Goal: Task Accomplishment & Management: Use online tool/utility

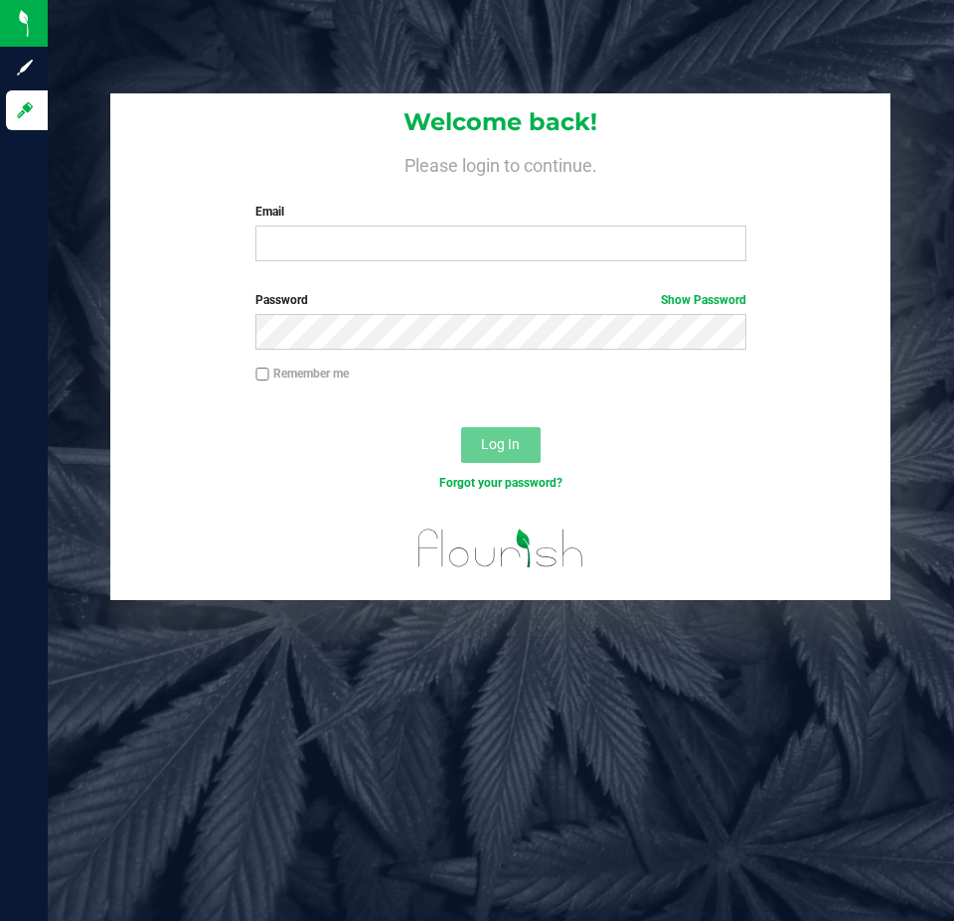
click at [437, 238] on input "Email" at bounding box center [500, 244] width 490 height 36
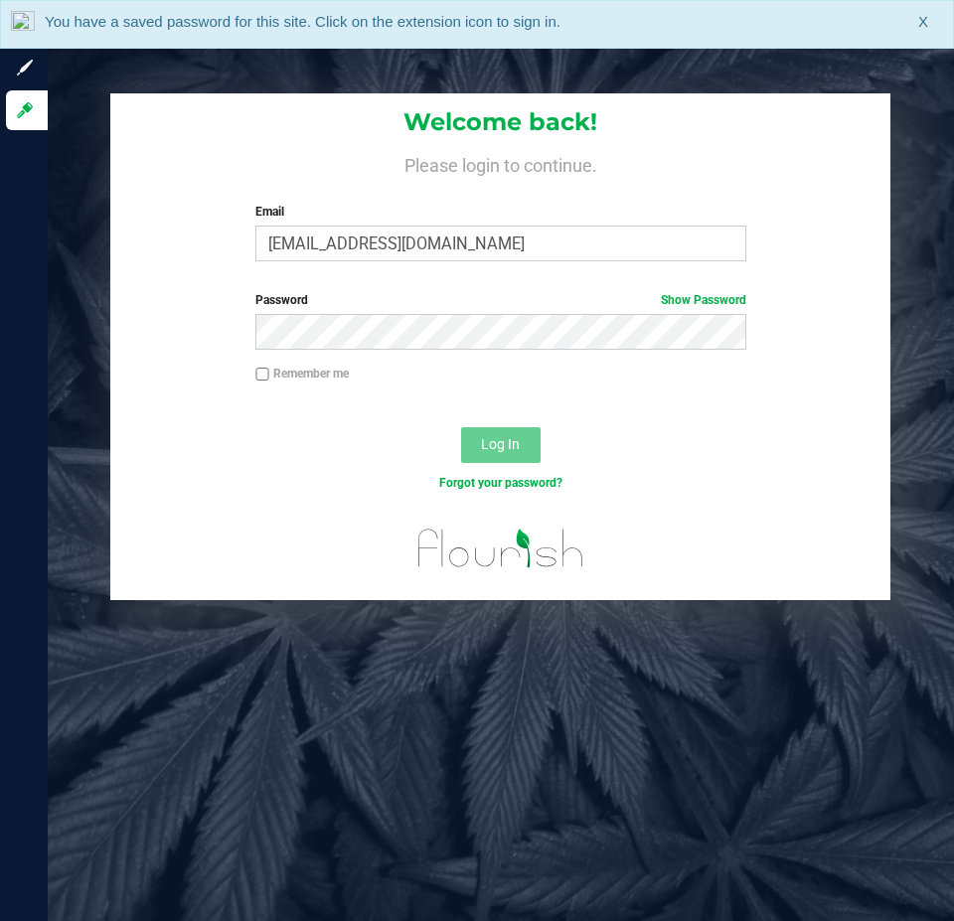
type input "[EMAIL_ADDRESS][DOMAIN_NAME]"
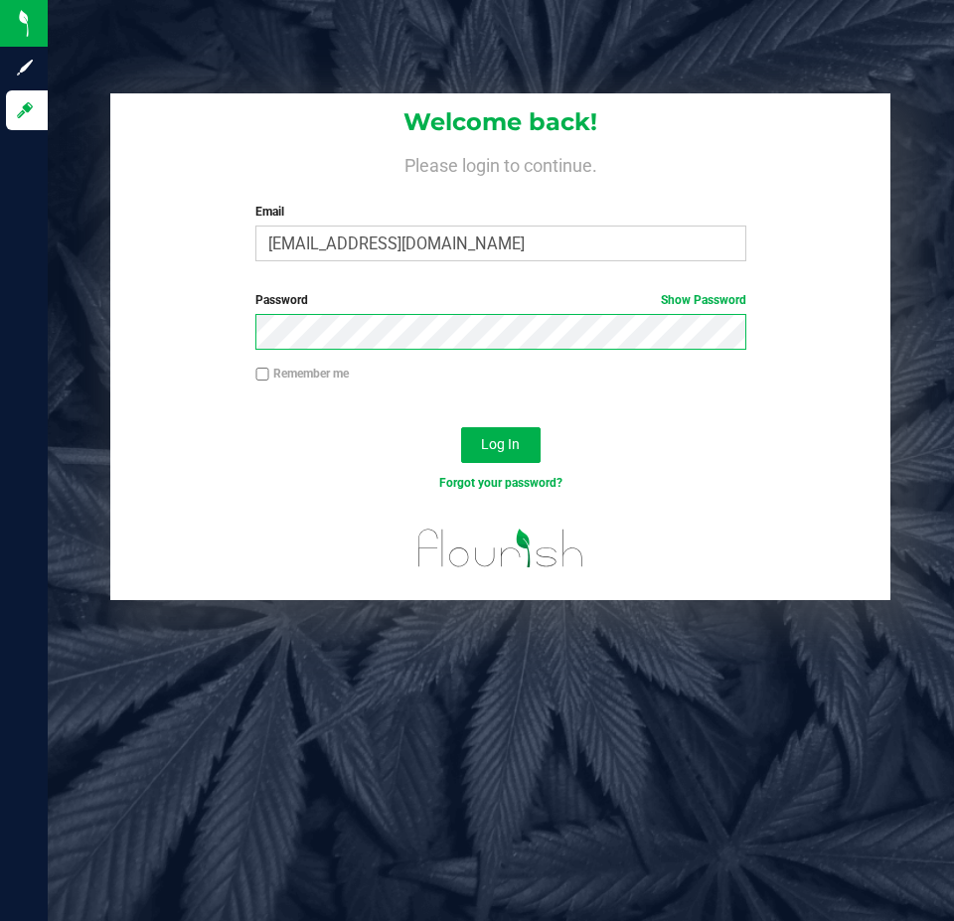
click at [461, 427] on button "Log In" at bounding box center [500, 445] width 79 height 36
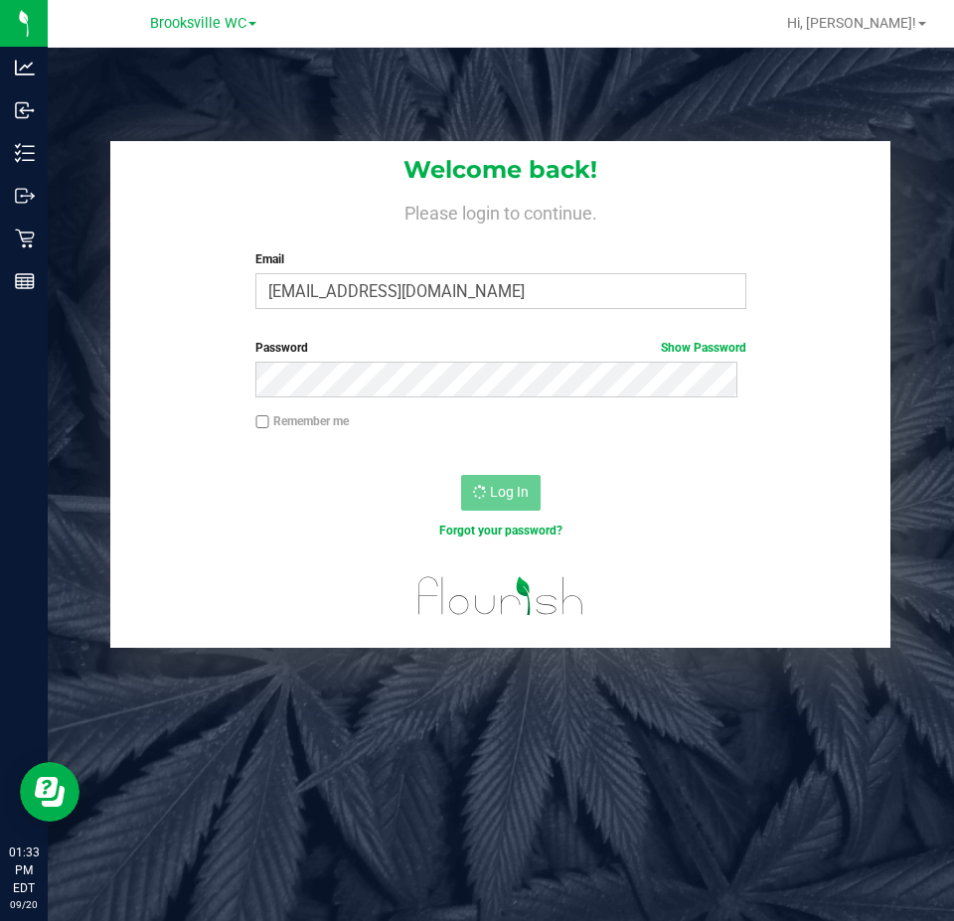
click at [355, 565] on div at bounding box center [500, 603] width 780 height 87
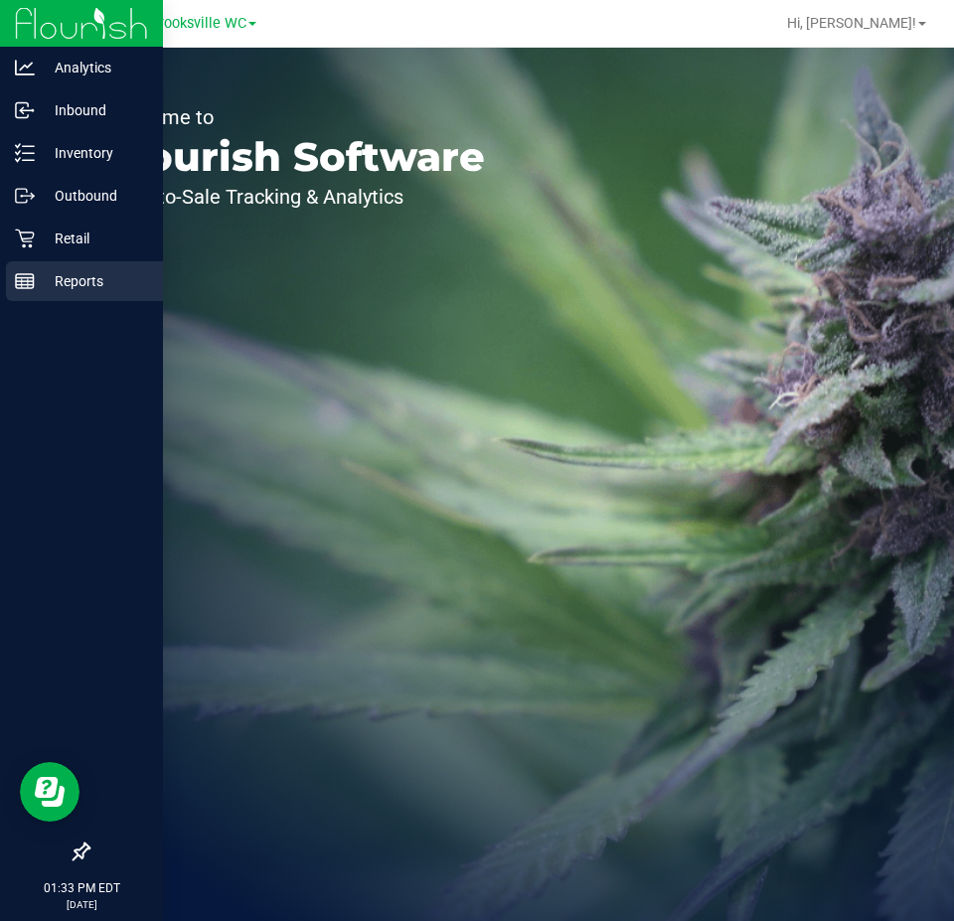
click at [49, 263] on div "Reports" at bounding box center [84, 281] width 157 height 40
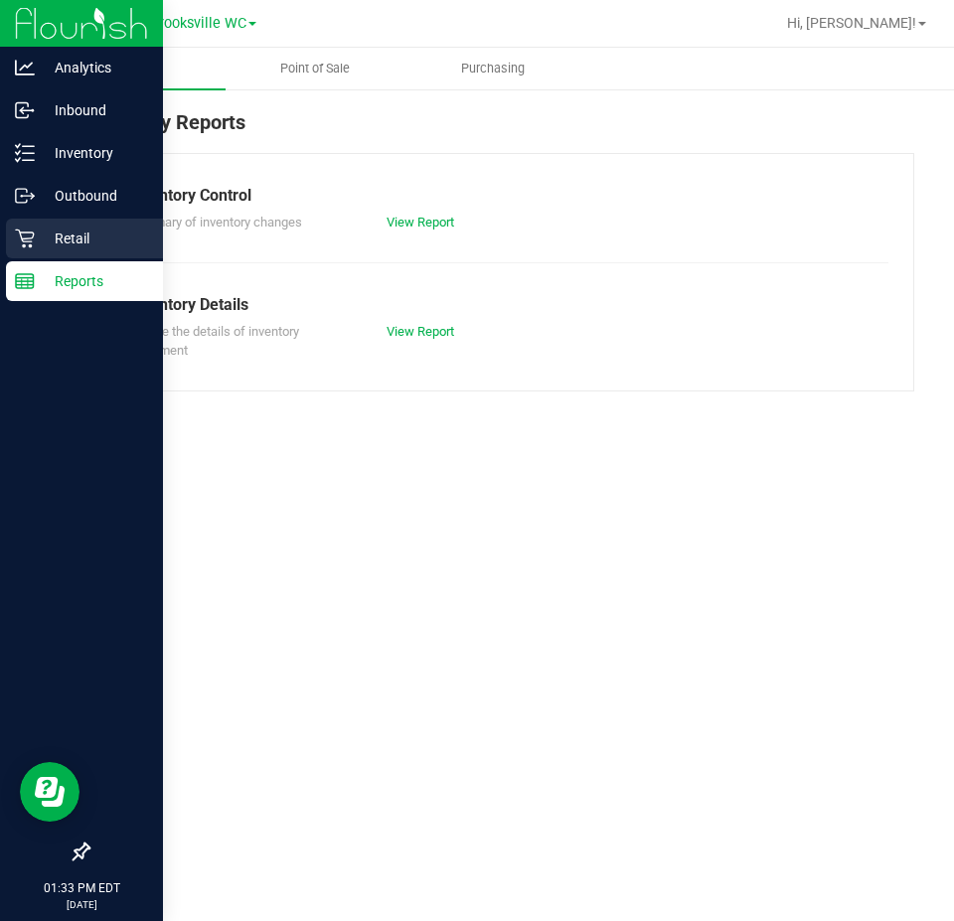
click at [59, 251] on div "Retail" at bounding box center [84, 239] width 157 height 40
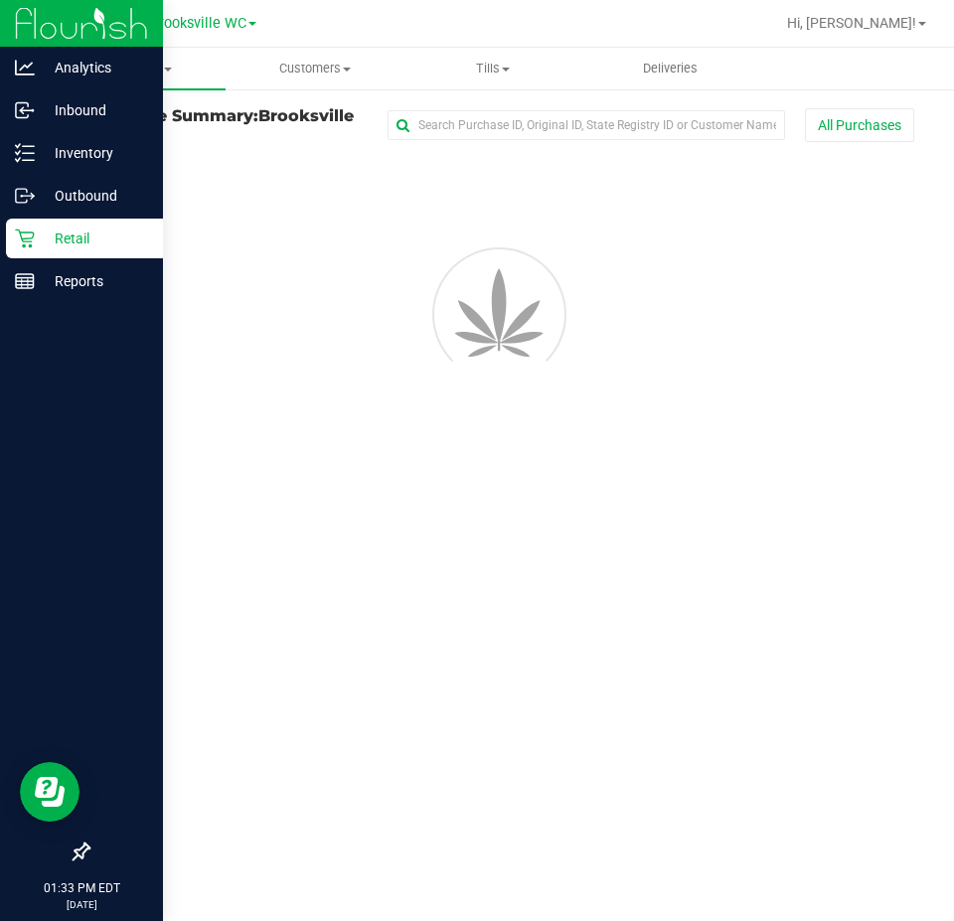
click at [59, 246] on p "Retail" at bounding box center [94, 239] width 119 height 24
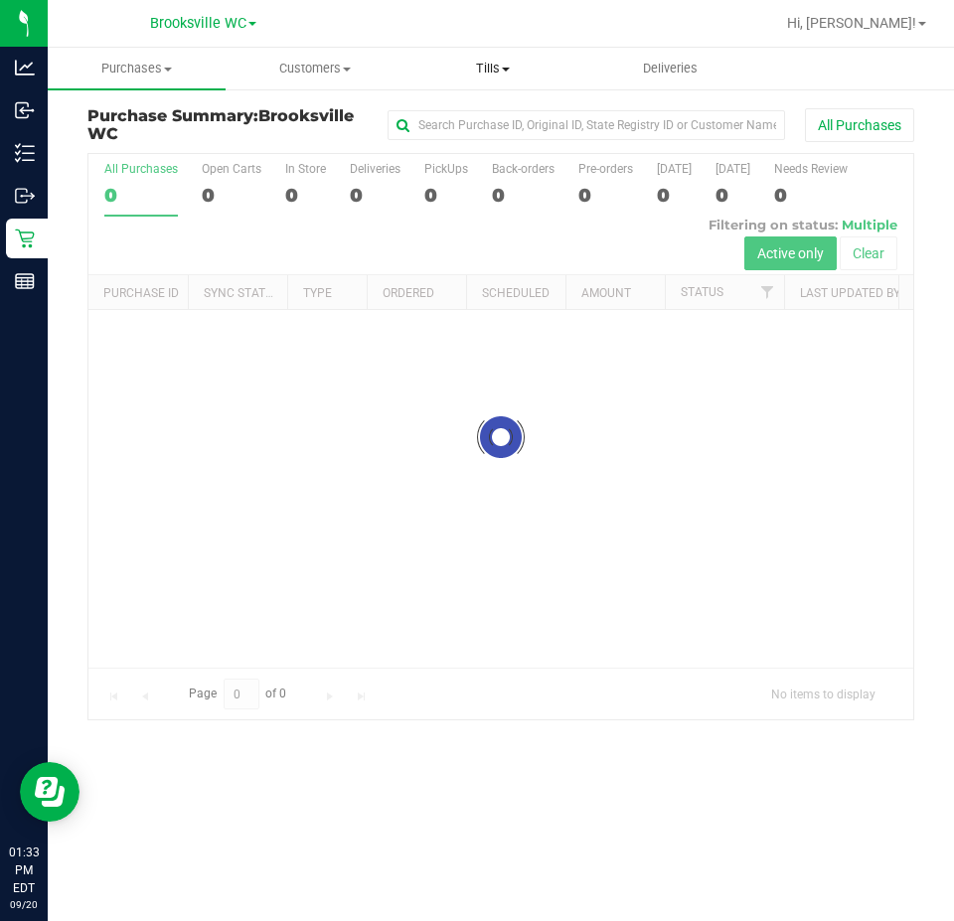
click at [485, 62] on span "Tills" at bounding box center [492, 69] width 176 height 18
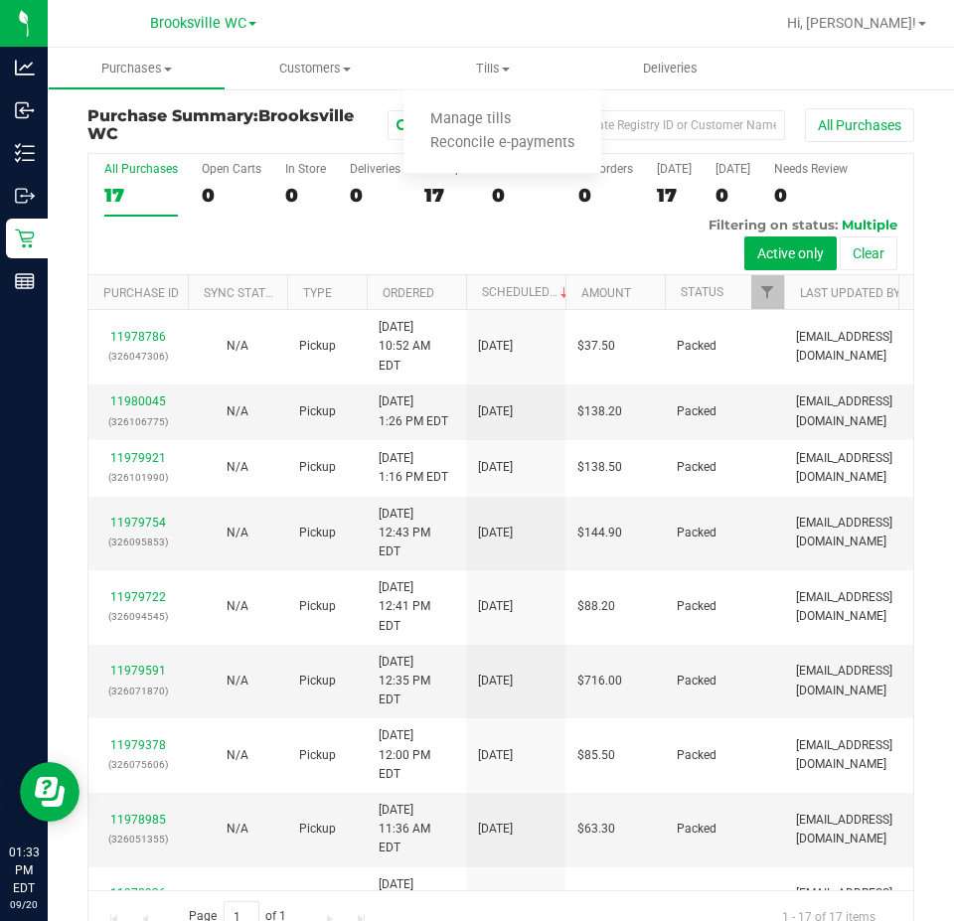
click at [588, 235] on div "All Purchases 17 Open Carts 0 In Store 0 Deliveries 0 PickUps 17 Back-orders 0 …" at bounding box center [500, 214] width 825 height 121
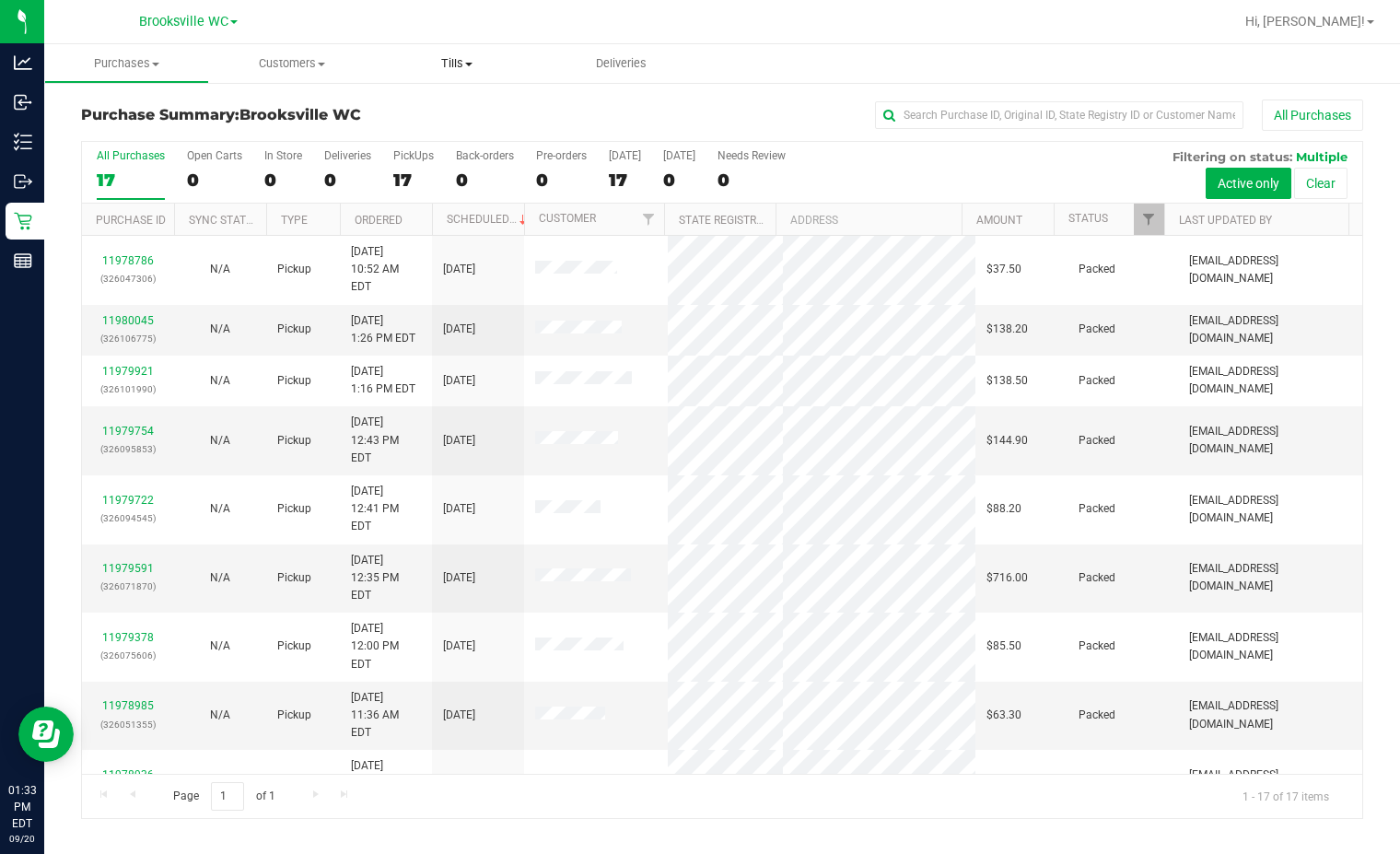
click at [453, 69] on span "Tills" at bounding box center [456, 64] width 165 height 17
click at [464, 106] on span "Manage tills" at bounding box center [436, 110] width 124 height 16
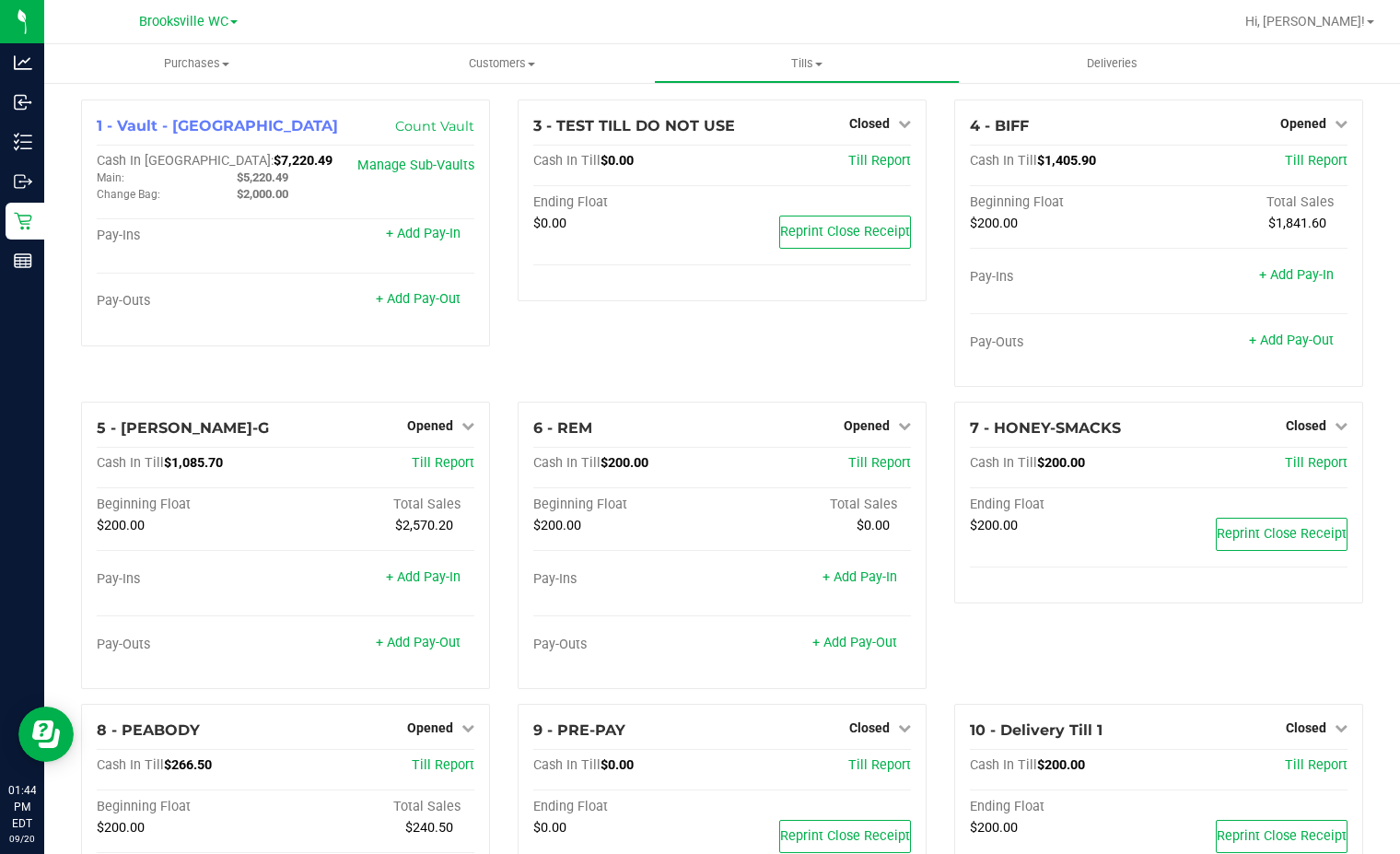
click at [699, 338] on div "3 - TEST TILL DO NOT USE Closed Open Till Cash In Till $0.00 Till Report Ending…" at bounding box center [721, 250] width 437 height 302
click at [424, 636] on link "+ Add Pay-Out" at bounding box center [417, 642] width 84 height 16
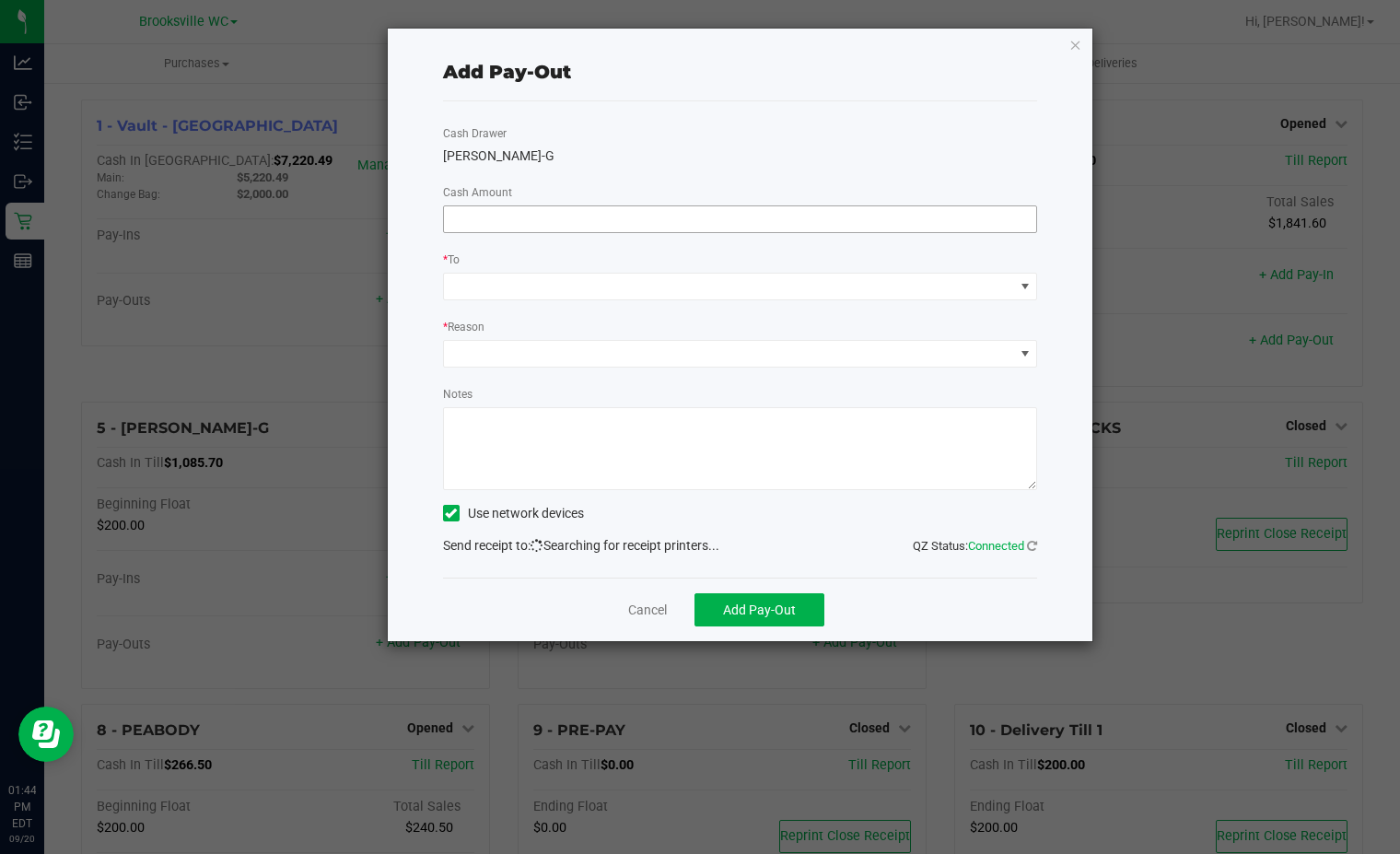
click at [645, 219] on input at bounding box center [741, 220] width 593 height 26
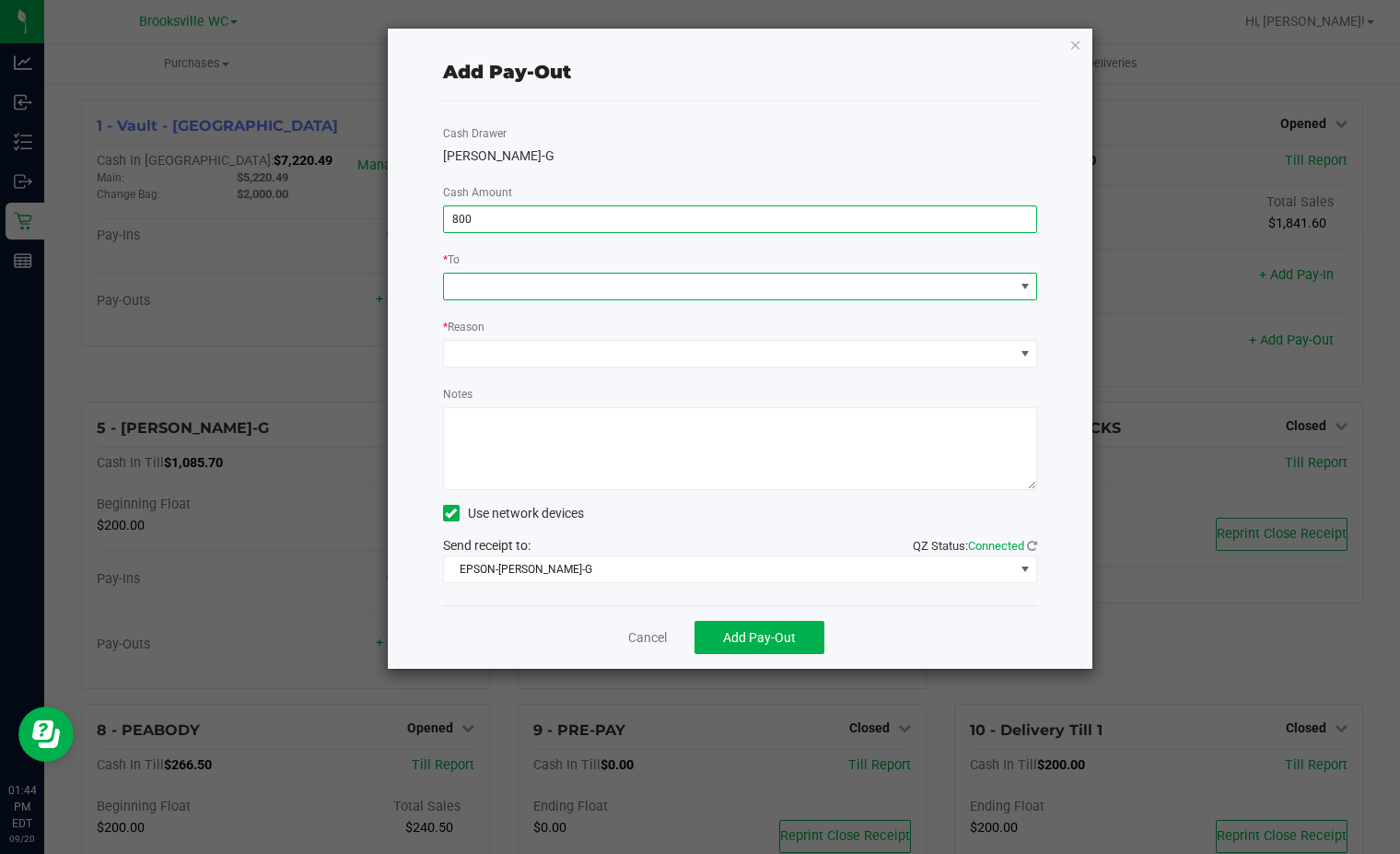
type input "$800.00"
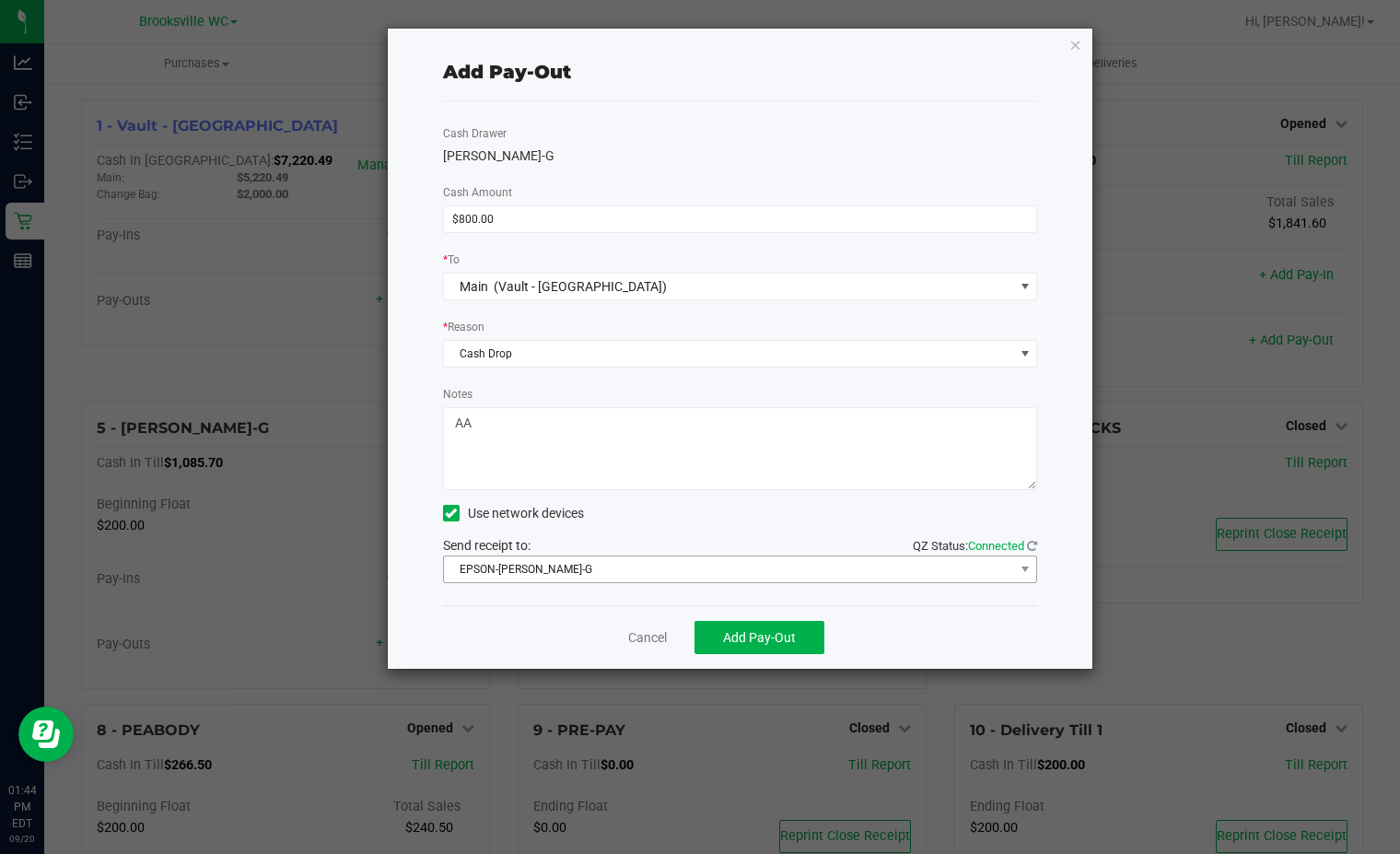
type textarea "AA"
click at [725, 564] on span "EPSON-BECKY-G" at bounding box center [729, 569] width 570 height 26
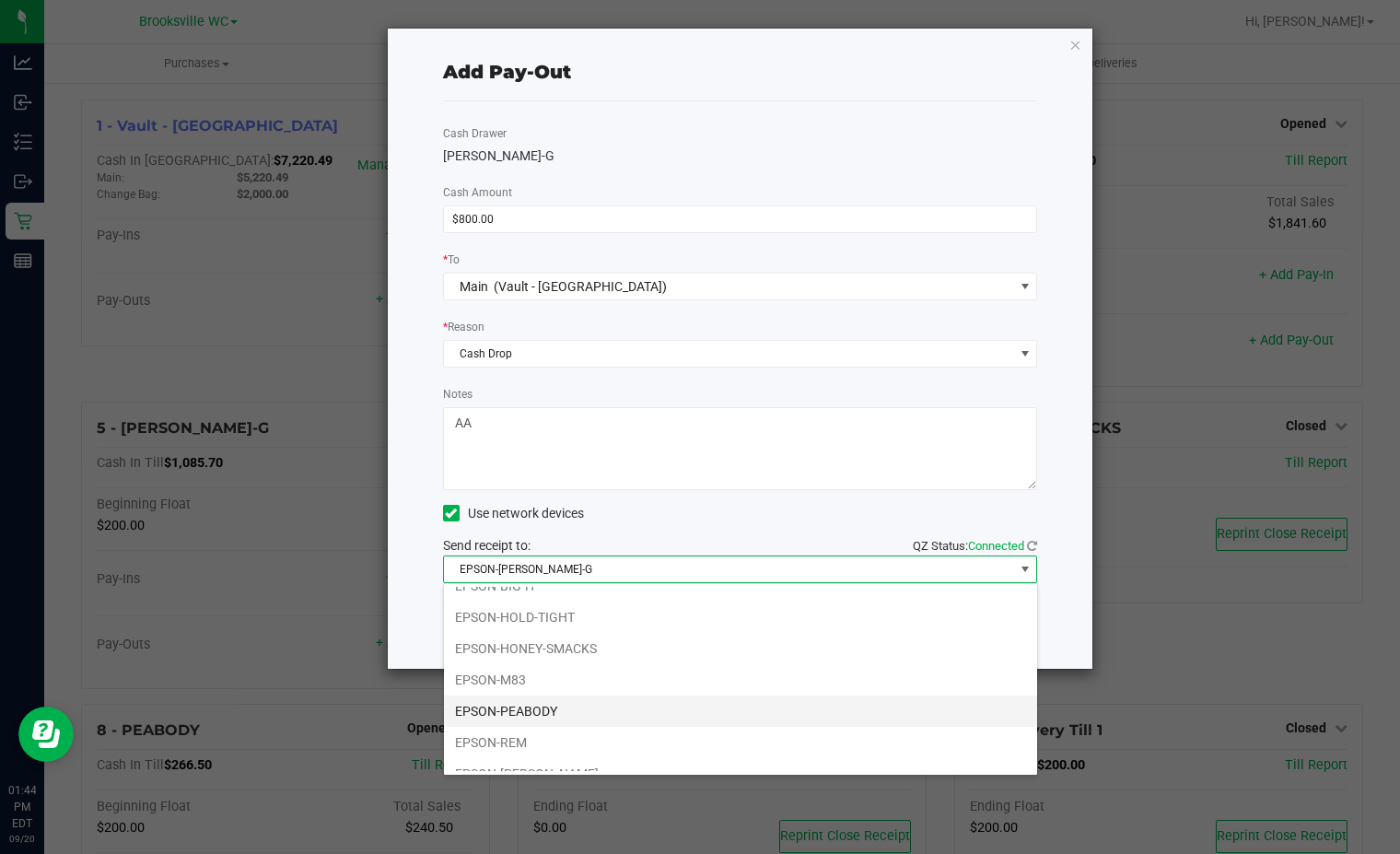
scroll to position [160, 0]
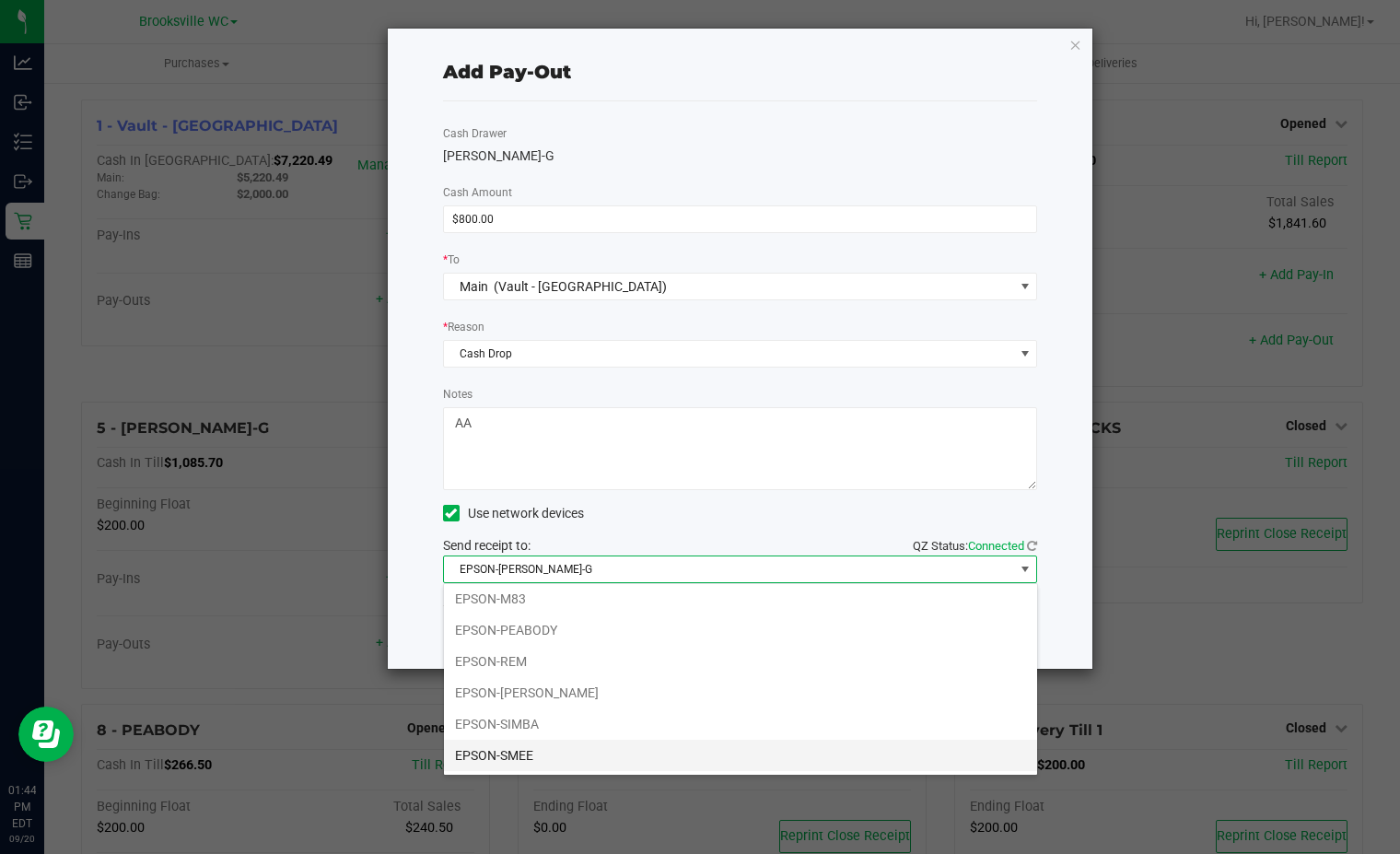
click at [526, 763] on li "EPSON-SMEE" at bounding box center [741, 756] width 593 height 32
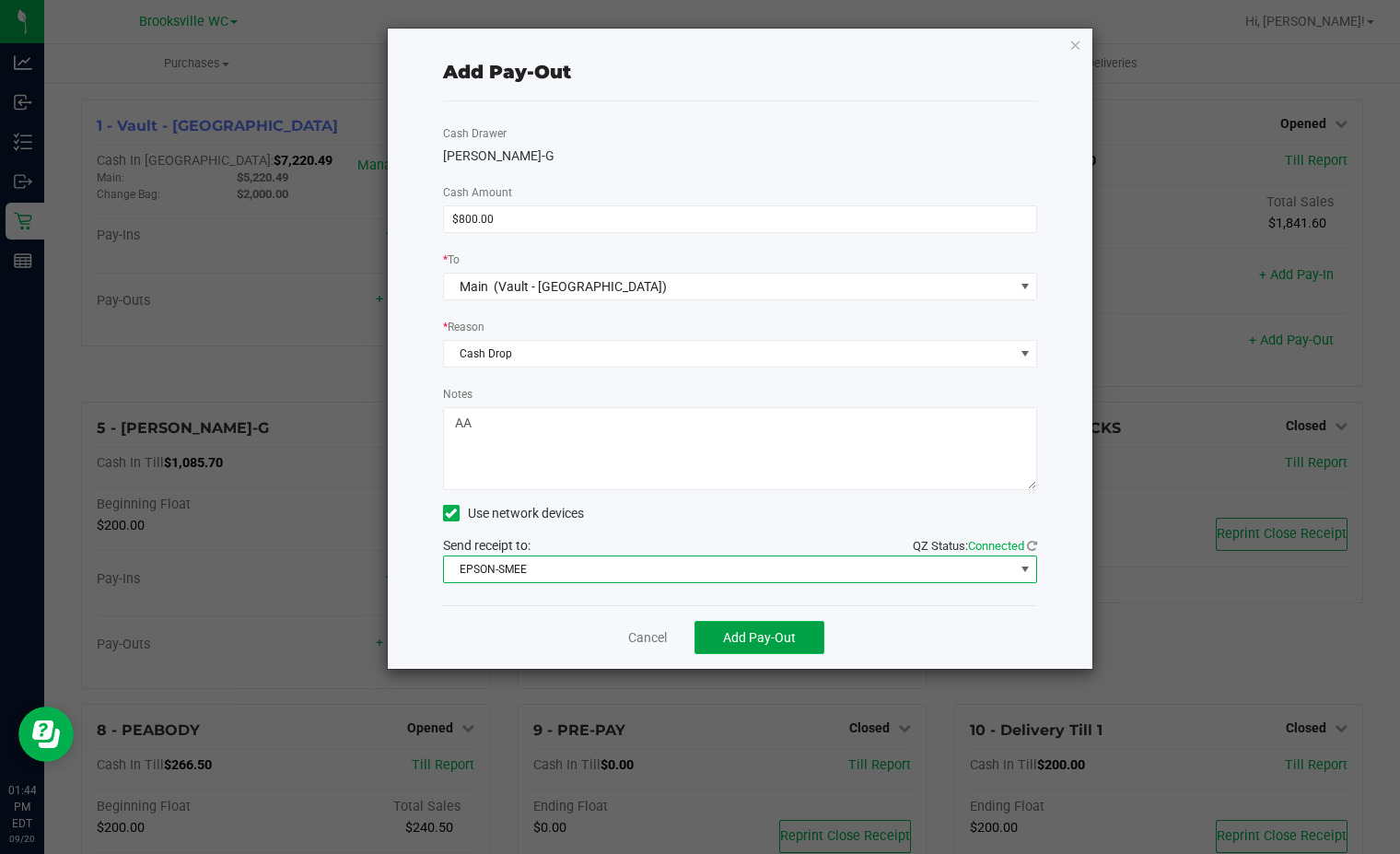
click at [759, 638] on span "Add Pay-Out" at bounding box center [759, 638] width 72 height 15
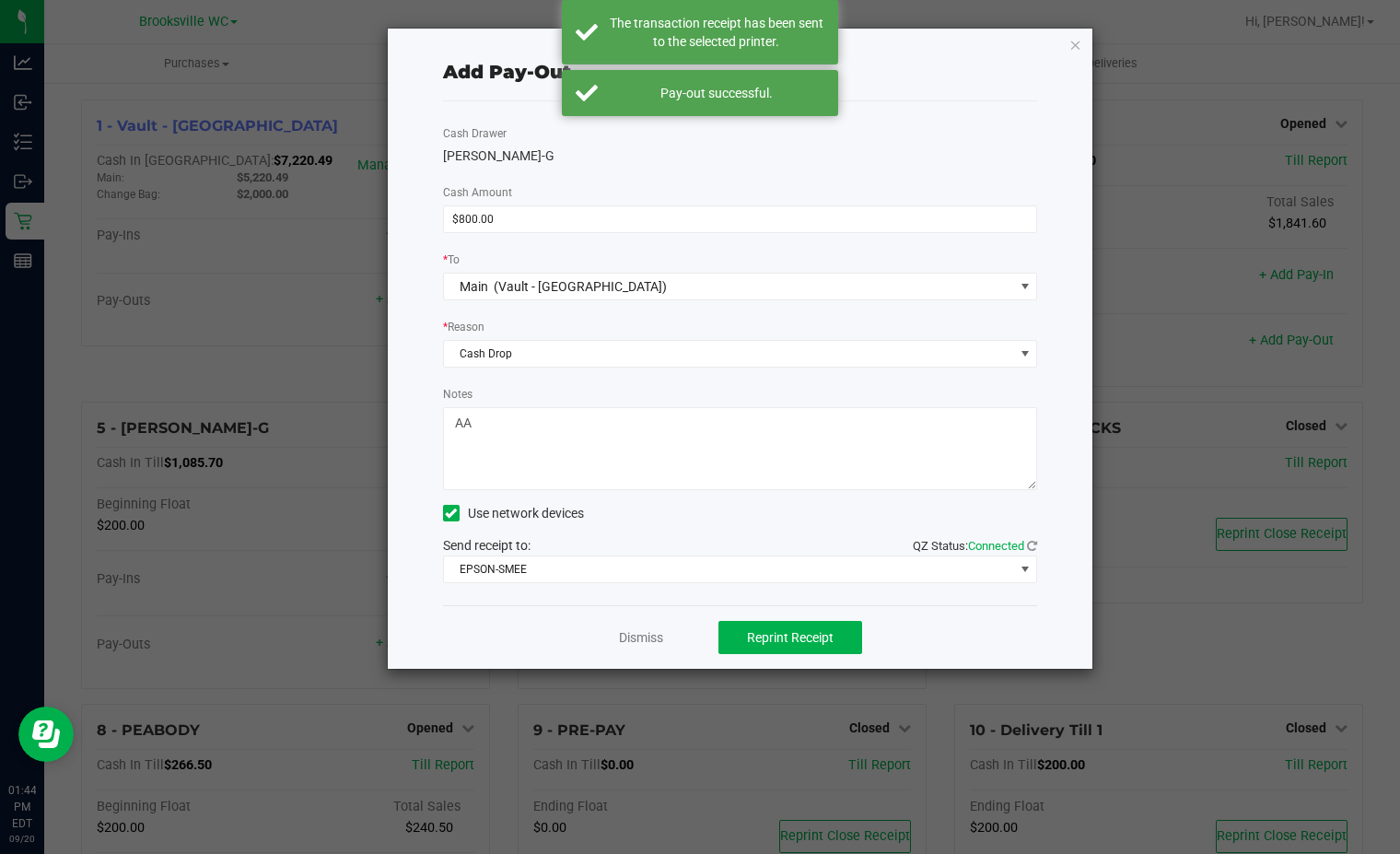
click at [884, 38] on div "Add Pay-Out Cash Drawer BECKY-G Cash Amount $800.00 * To Main (Vault - Brooksvi…" at bounding box center [740, 349] width 706 height 640
click at [884, 43] on icon "button" at bounding box center [1075, 45] width 13 height 22
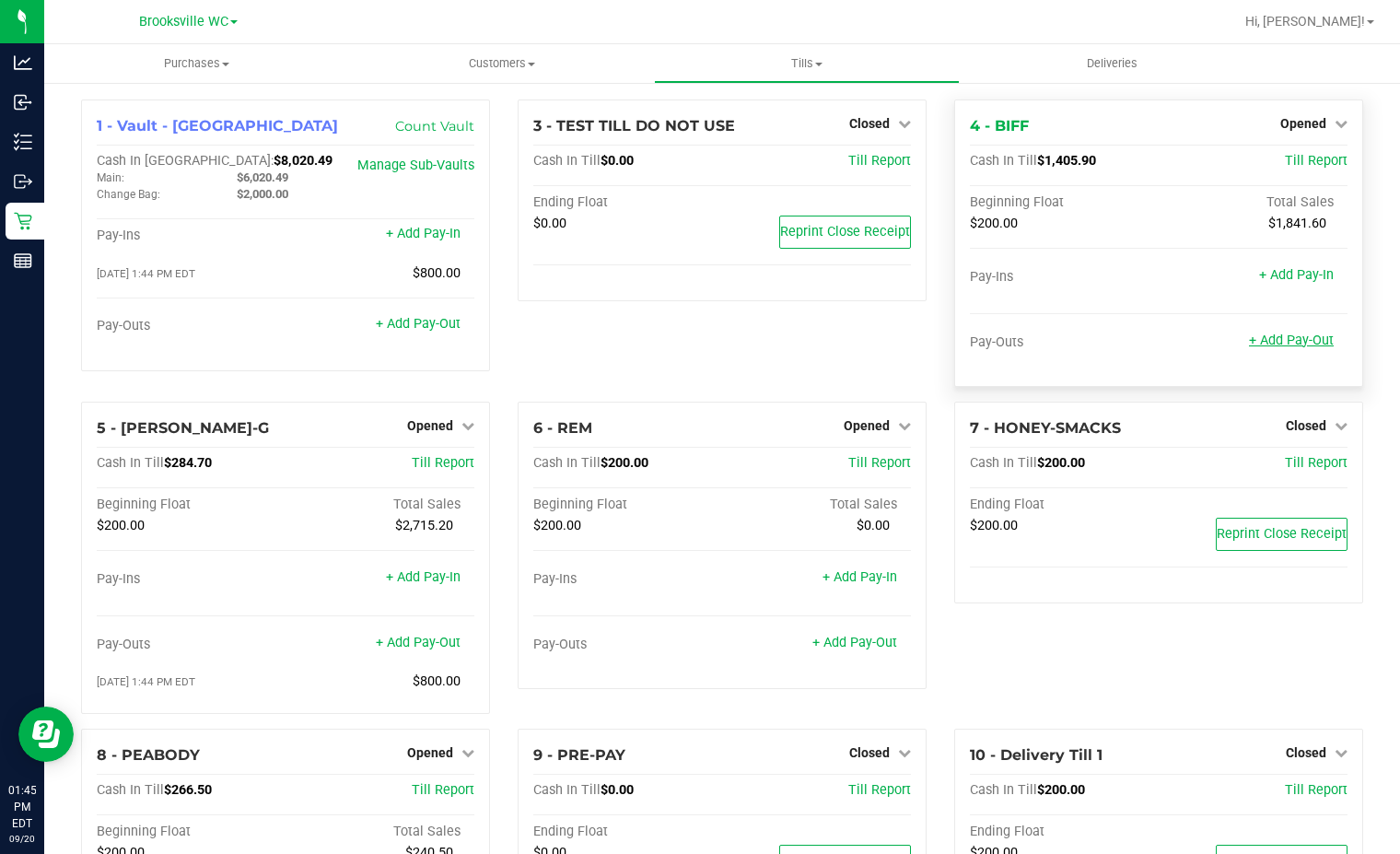
click at [884, 345] on link "+ Add Pay-Out" at bounding box center [1291, 340] width 84 height 16
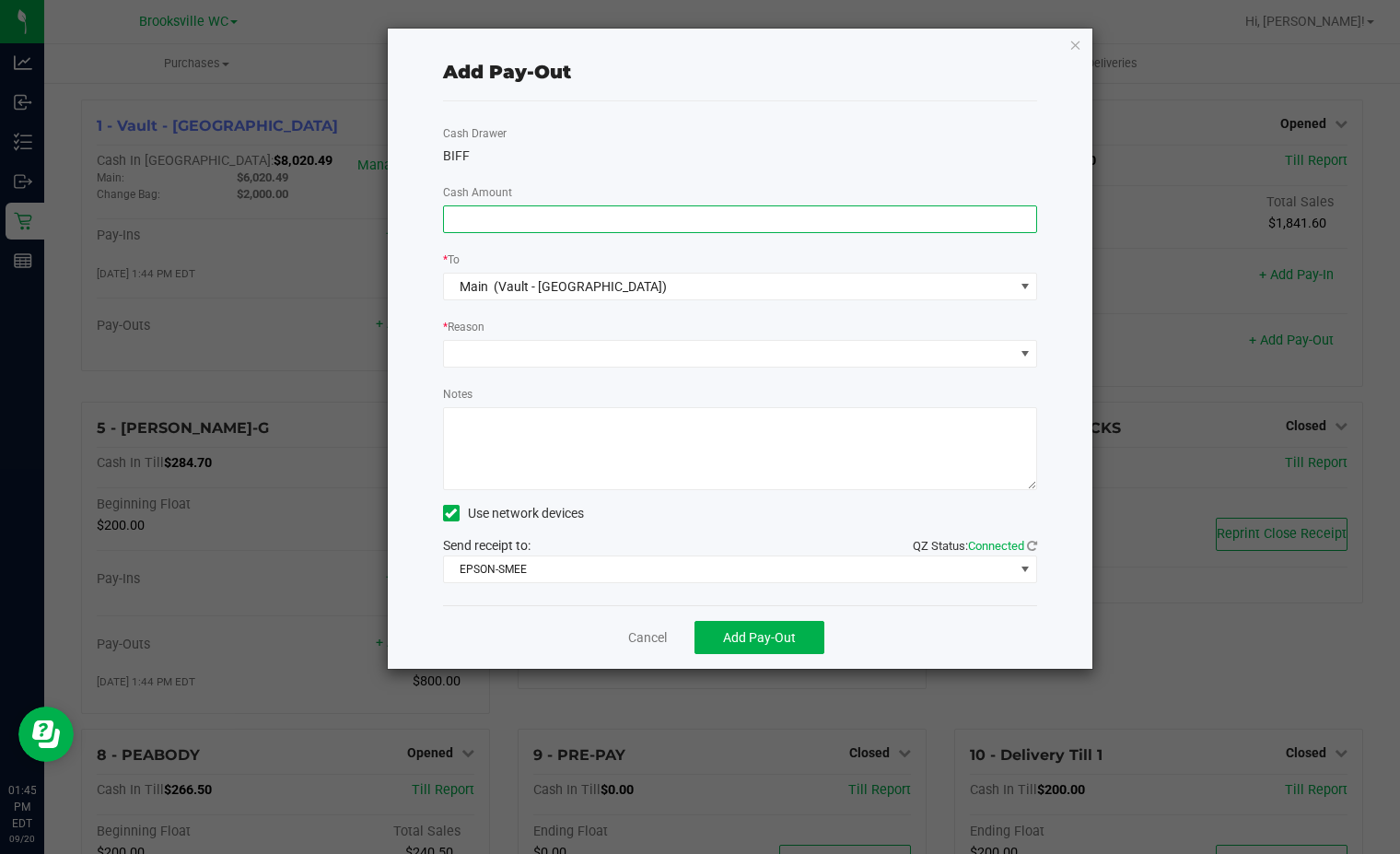
click at [864, 215] on input at bounding box center [741, 220] width 593 height 26
type input "$1,050.00"
type textarea "AA"
click at [761, 631] on span "Add Pay-Out" at bounding box center [759, 638] width 72 height 15
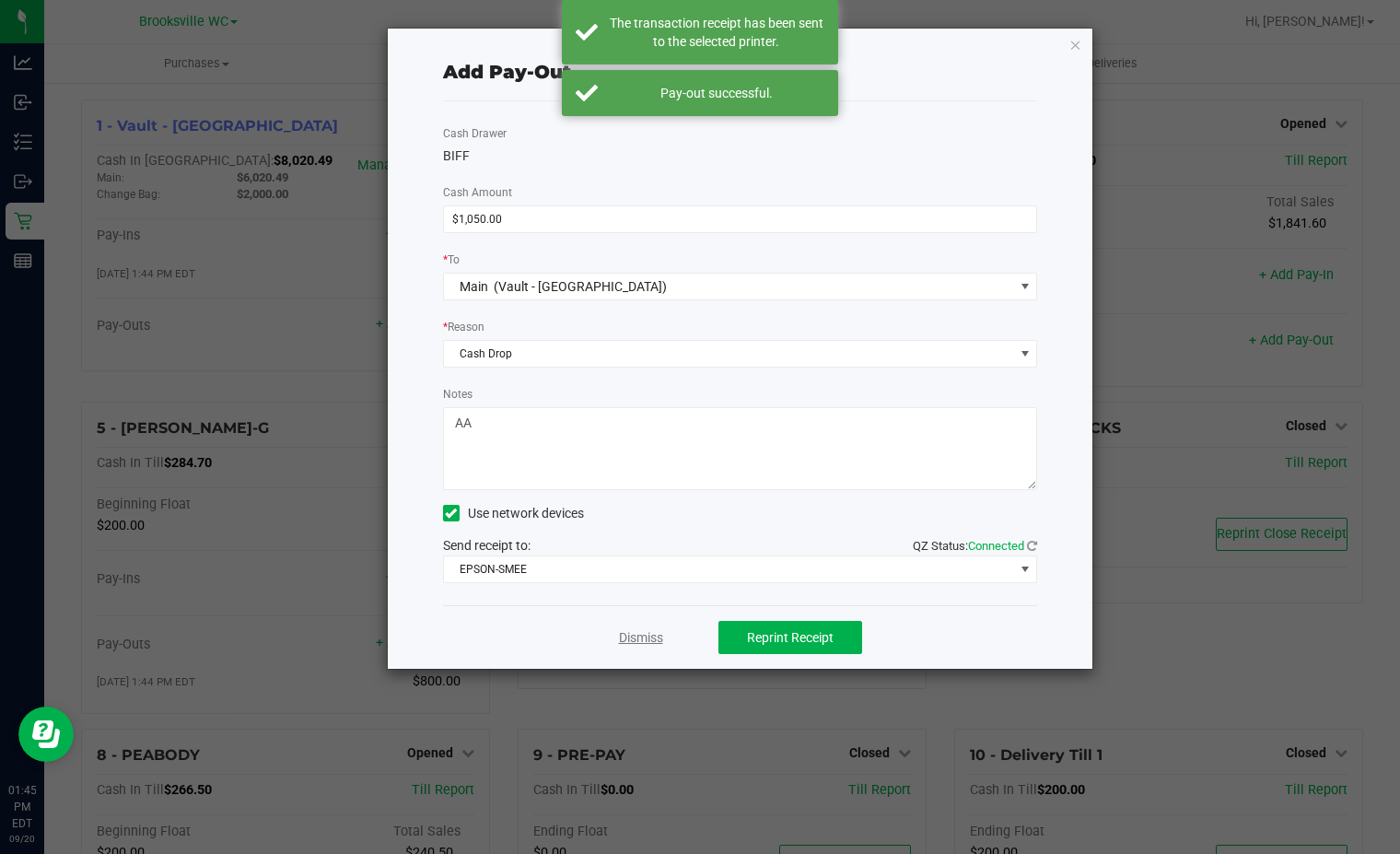
click at [646, 635] on link "Dismiss" at bounding box center [642, 638] width 45 height 19
